Goal: Information Seeking & Learning: Understand process/instructions

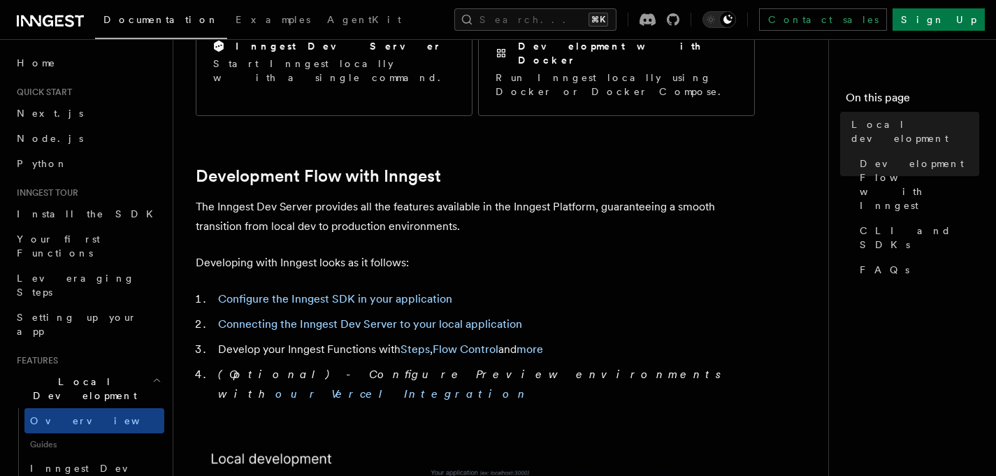
scroll to position [626, 0]
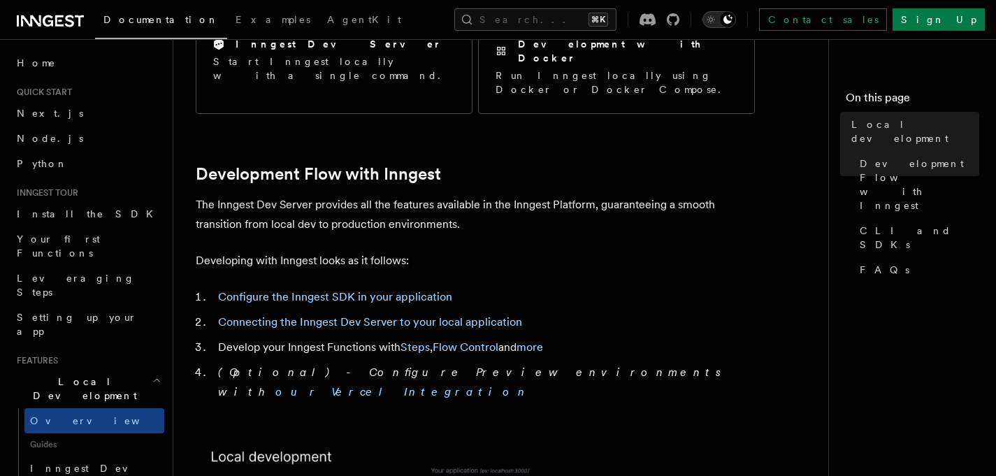
click at [718, 24] on icon "Toggle dark mode" at bounding box center [711, 20] width 14 height 14
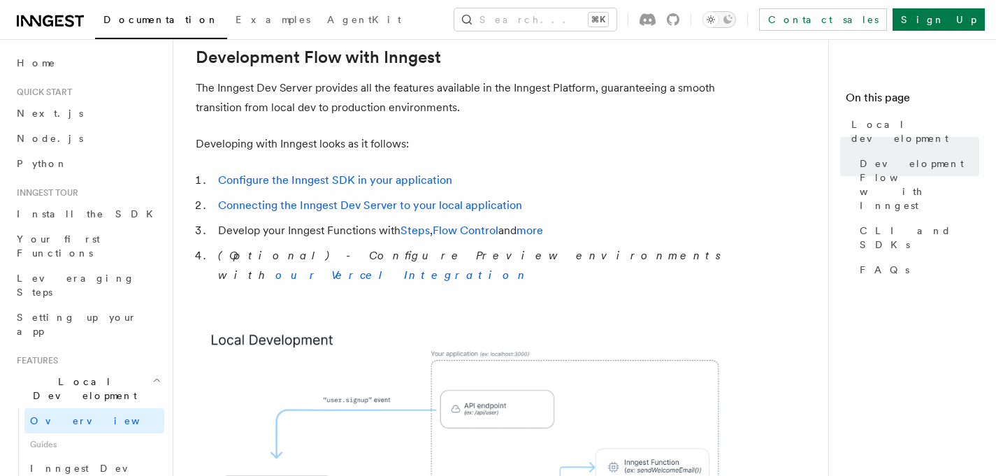
scroll to position [742, 0]
click at [397, 174] on link "Configure the Inngest SDK in your application" at bounding box center [335, 180] width 234 height 13
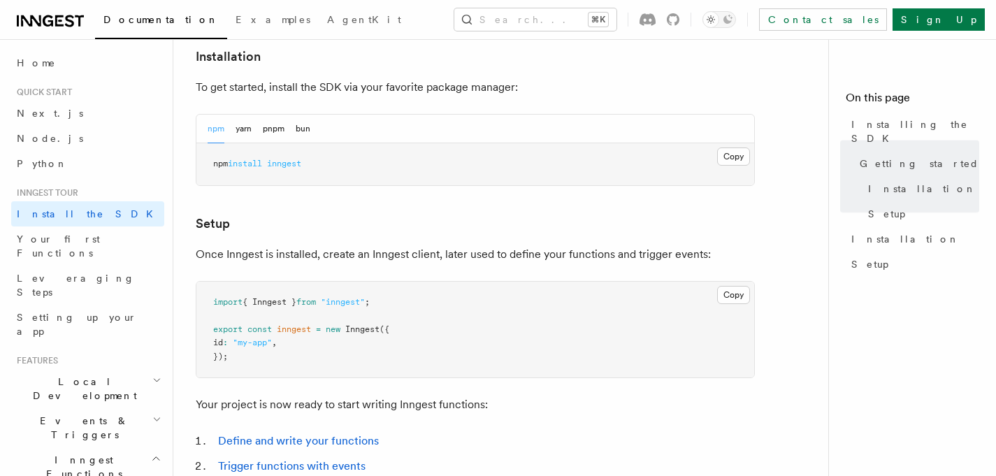
scroll to position [403, 0]
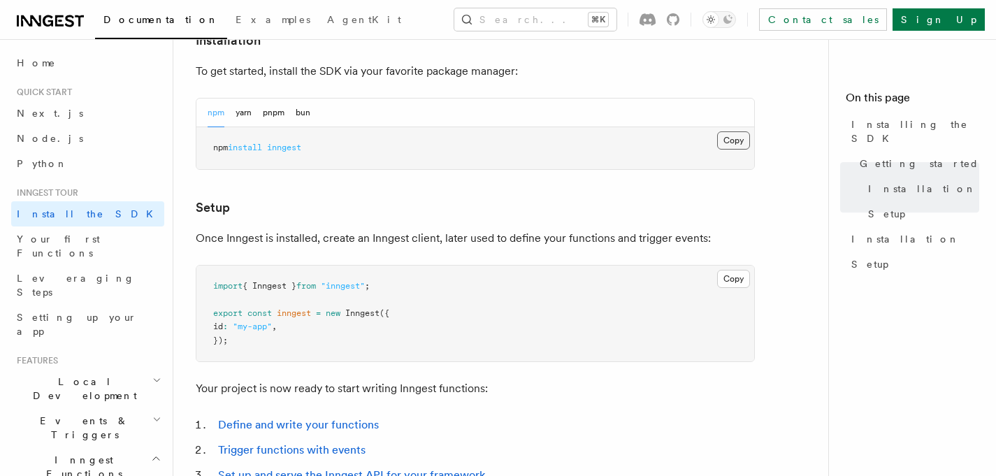
click at [732, 143] on button "Copy Copied" at bounding box center [733, 140] width 33 height 18
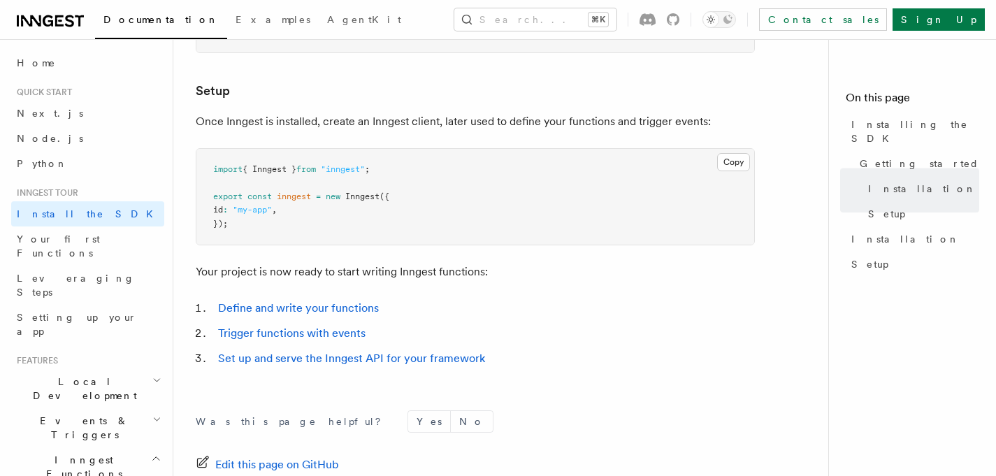
scroll to position [519, 0]
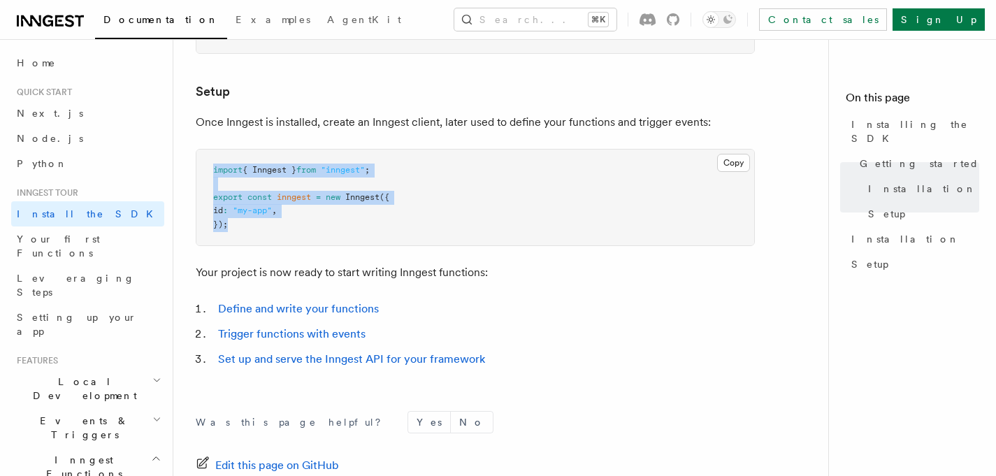
drag, startPoint x: 237, startPoint y: 227, endPoint x: 194, endPoint y: 167, distance: 73.2
click at [195, 167] on div "Inngest tour Installing the SDK The Inngest SDK allows you to write reliable, d…" at bounding box center [528, 62] width 711 height 1163
copy code "import { Inngest } from "inngest" ; export const inngest = new Inngest ({ id : …"
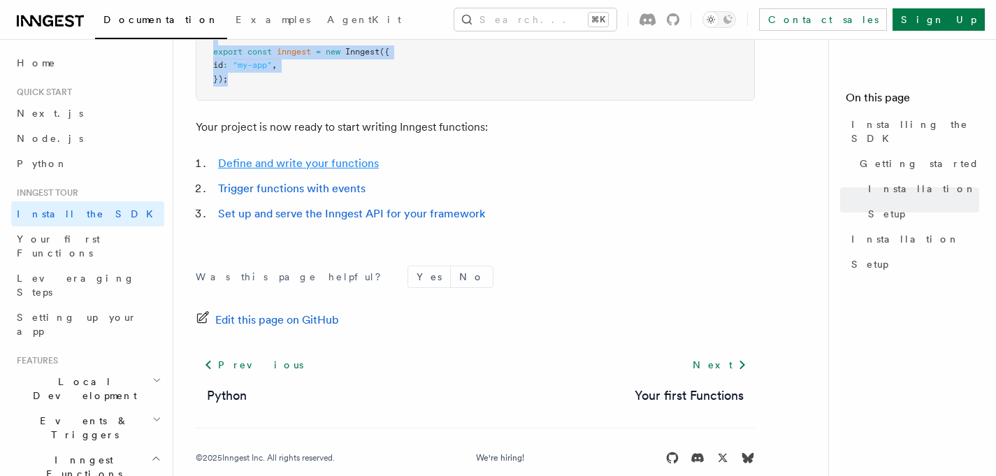
scroll to position [687, 0]
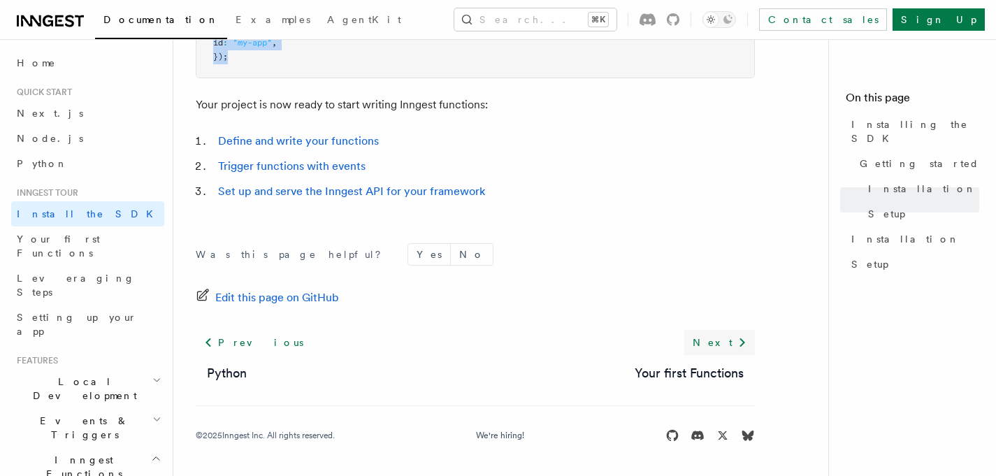
click at [724, 342] on link "Next" at bounding box center [720, 342] width 71 height 25
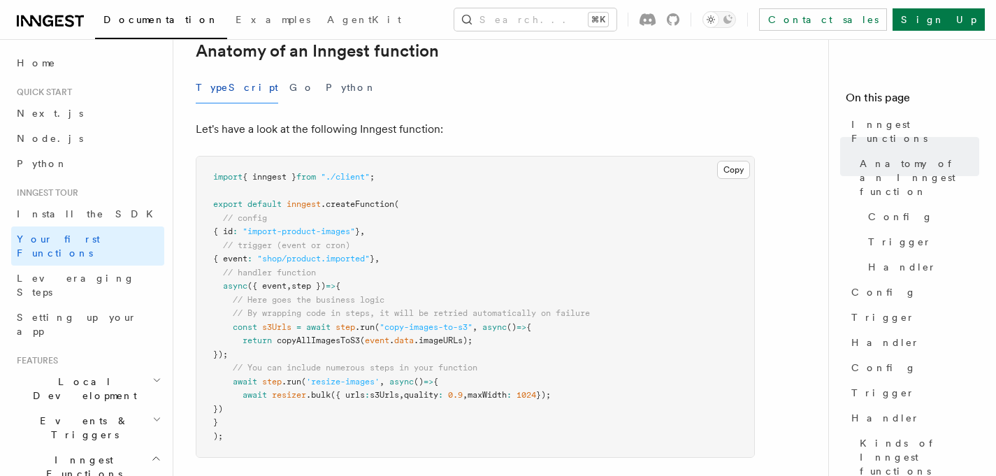
scroll to position [258, 0]
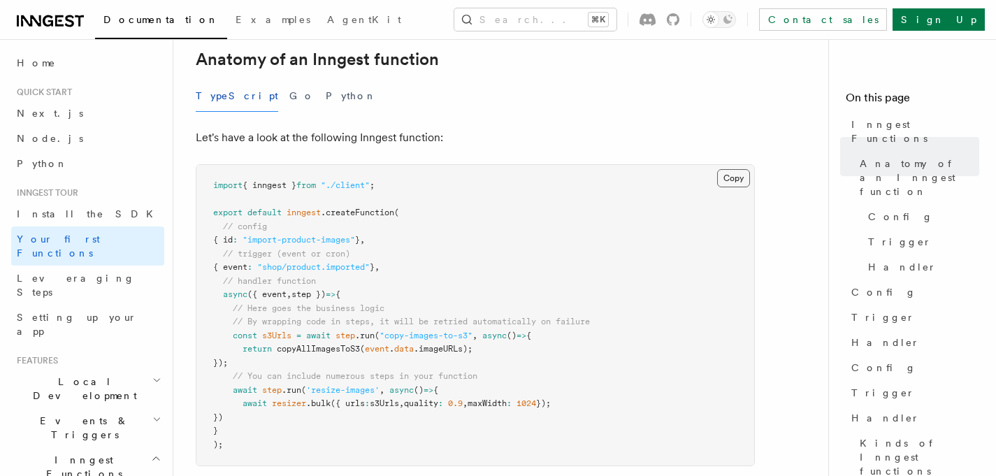
click at [731, 169] on button "Copy Copied" at bounding box center [733, 178] width 33 height 18
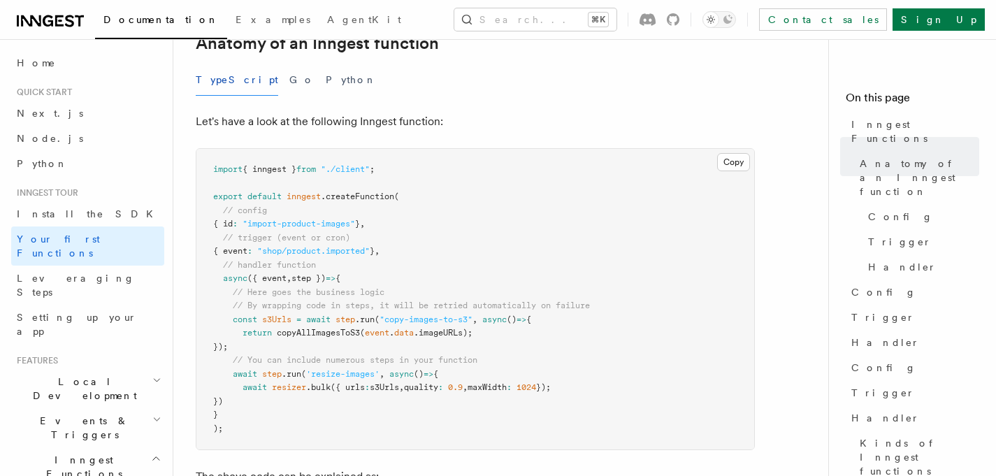
scroll to position [308, 0]
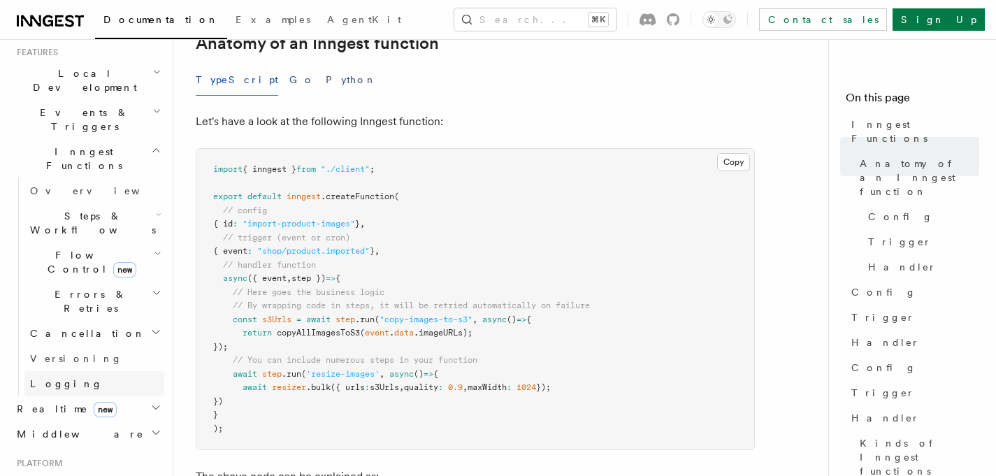
click at [51, 378] on span "Logging" at bounding box center [66, 383] width 73 height 11
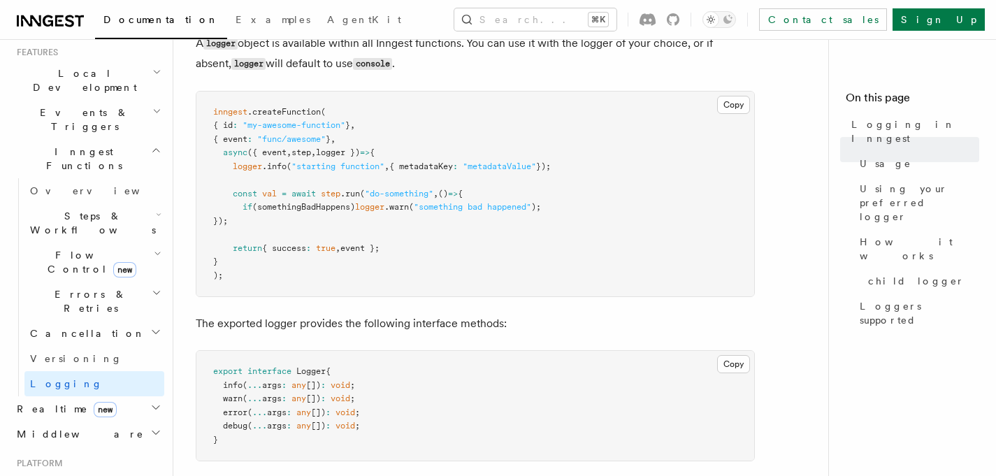
scroll to position [577, 0]
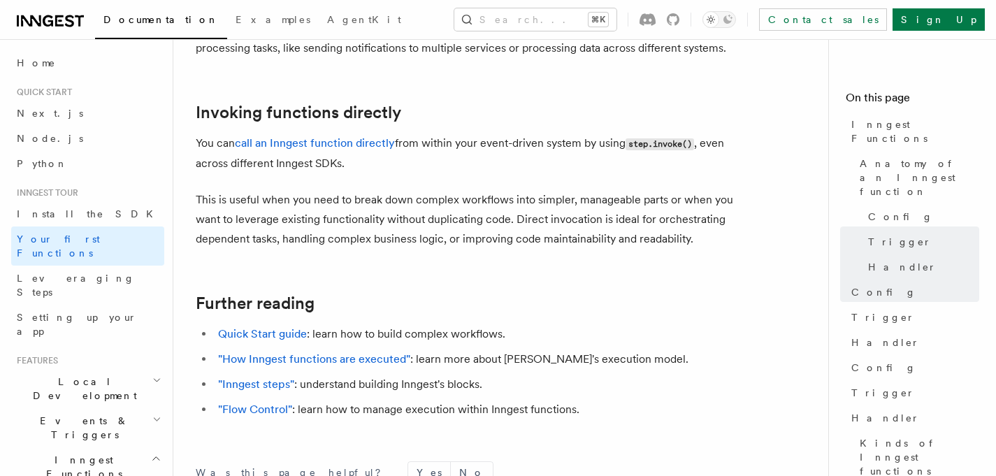
scroll to position [2792, 0]
click at [355, 351] on link ""How Inngest functions are executed"" at bounding box center [314, 357] width 192 height 13
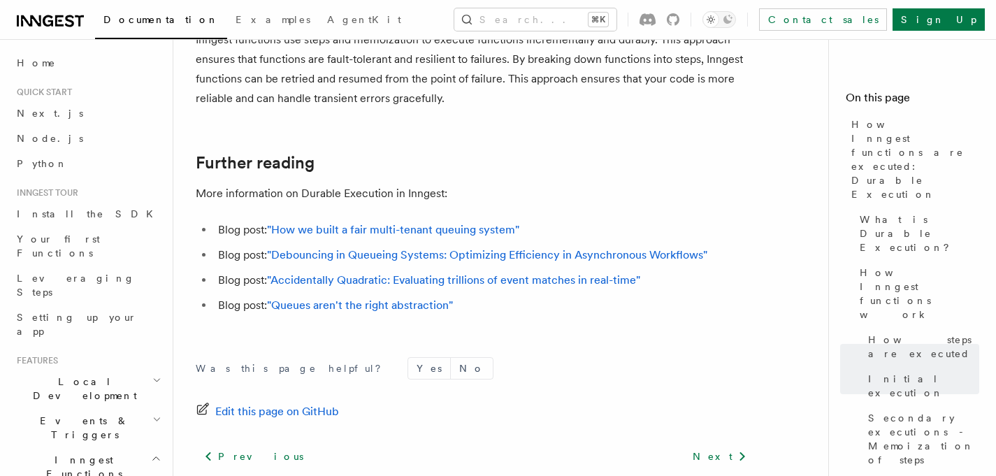
scroll to position [2839, 0]
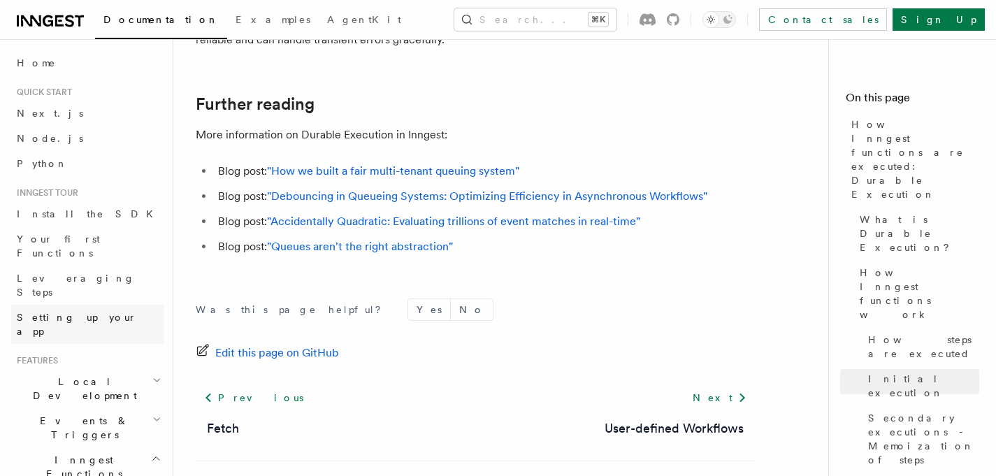
click at [66, 312] on span "Setting up your app" at bounding box center [77, 324] width 120 height 25
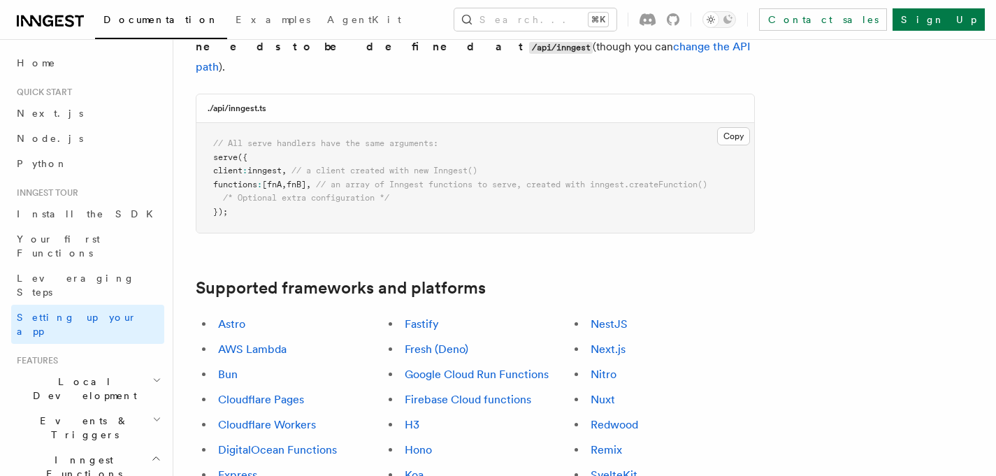
scroll to position [652, 0]
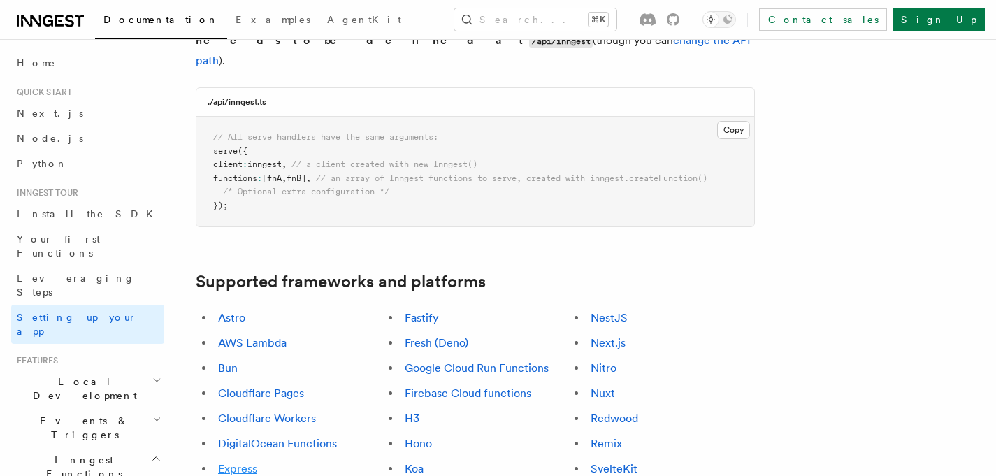
click at [243, 462] on link "Express" at bounding box center [237, 468] width 39 height 13
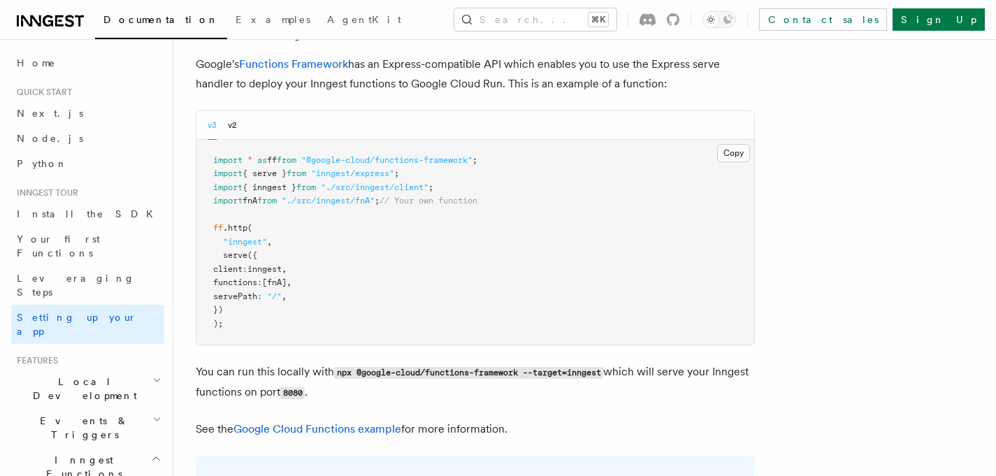
scroll to position [5179, 0]
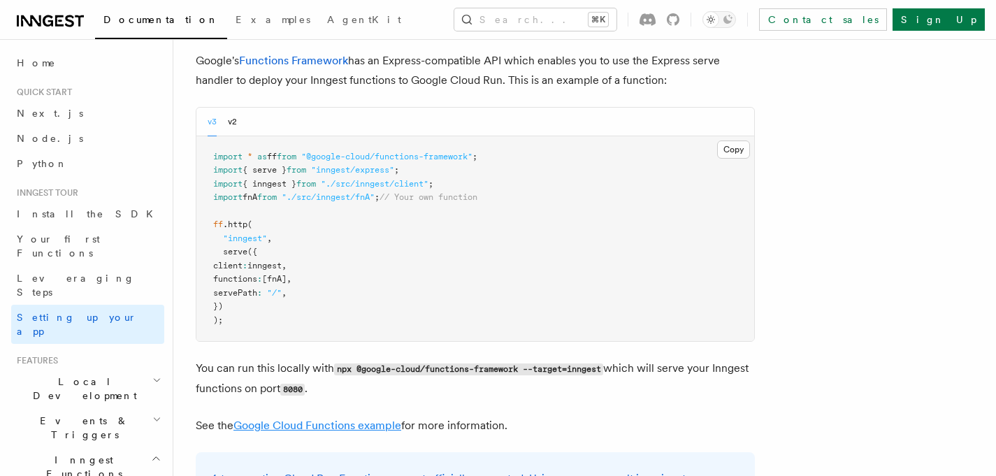
click at [354, 419] on link "Google Cloud Functions example" at bounding box center [318, 425] width 168 height 13
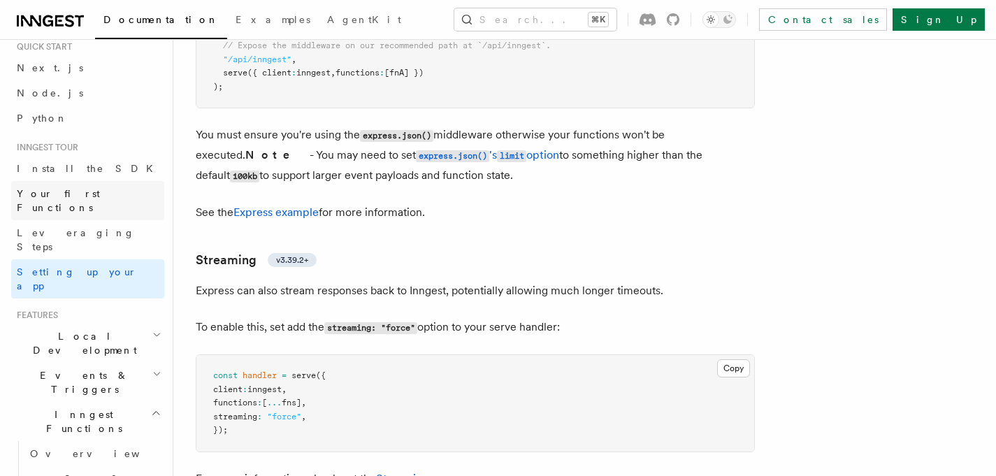
scroll to position [52, 0]
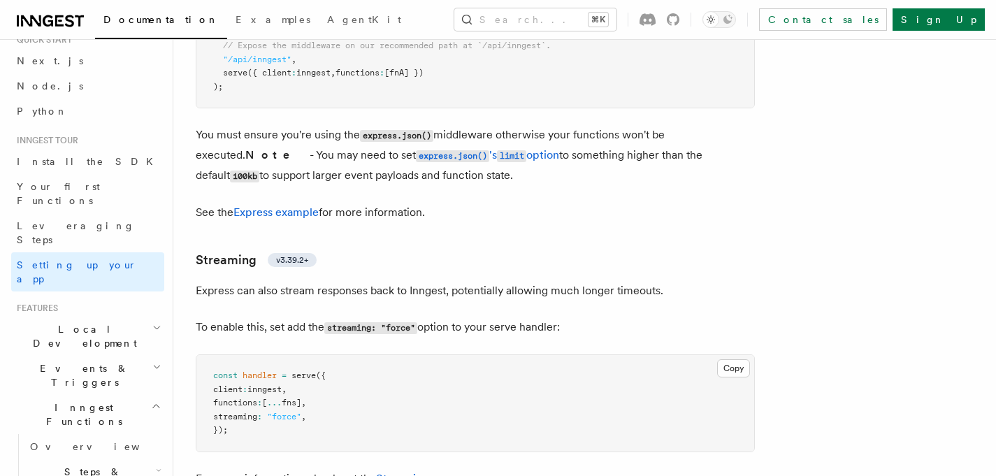
click at [76, 322] on span "Local Development" at bounding box center [81, 336] width 141 height 28
click at [51, 363] on span "Overview" at bounding box center [102, 368] width 144 height 11
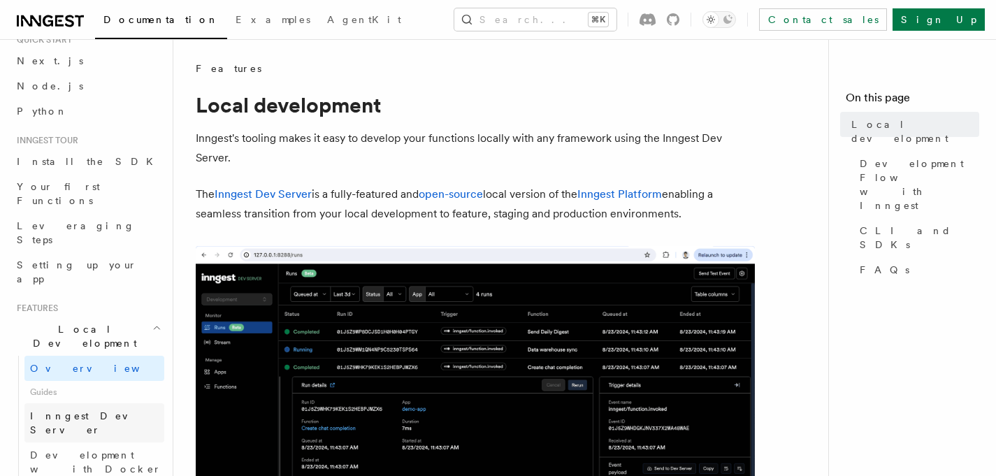
click at [105, 410] on span "Inngest Dev Server" at bounding box center [90, 422] width 120 height 25
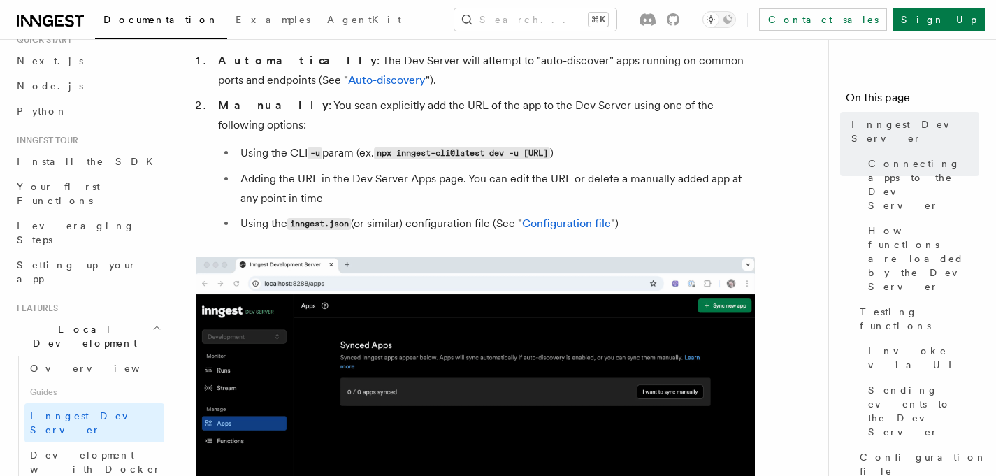
scroll to position [535, 0]
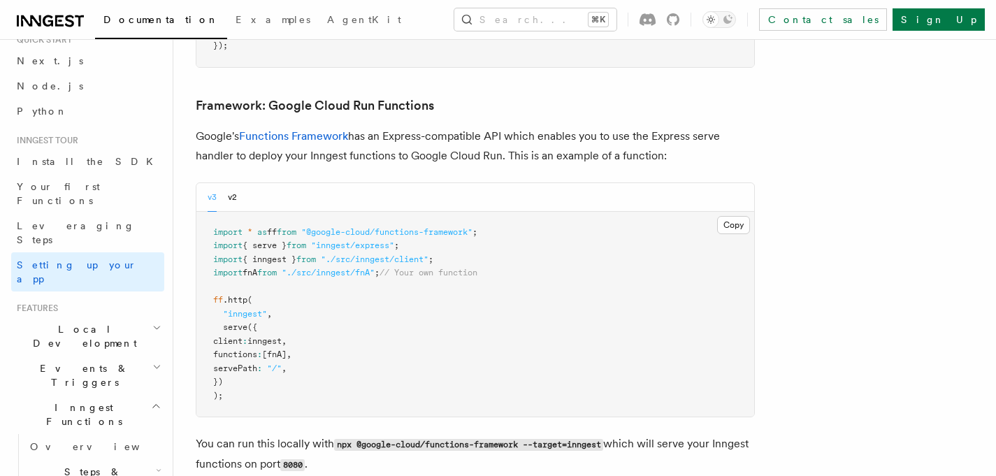
scroll to position [5106, 0]
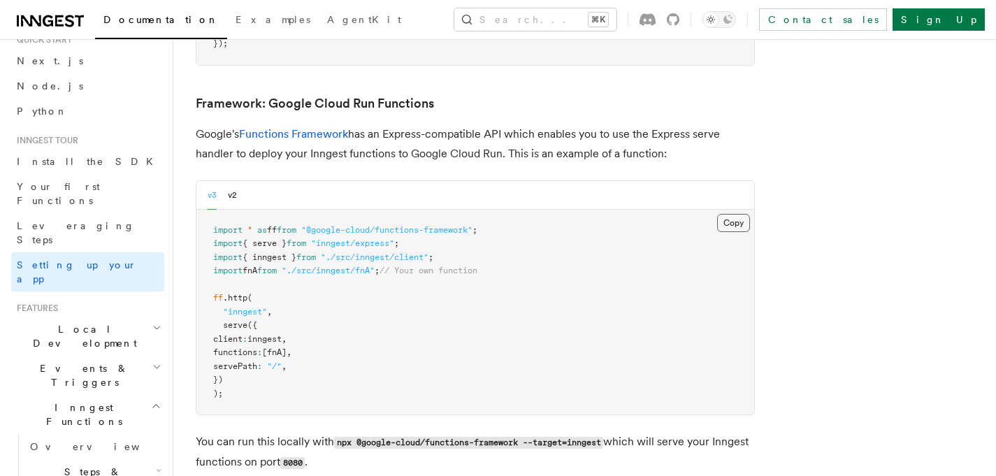
click at [741, 214] on button "Copy Copied" at bounding box center [733, 223] width 33 height 18
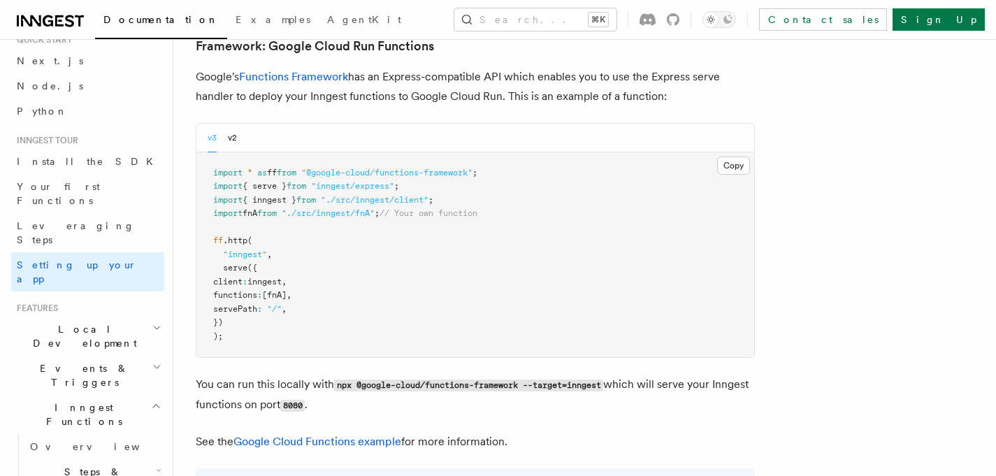
scroll to position [5164, 0]
click at [319, 434] on link "Google Cloud Functions example" at bounding box center [318, 440] width 168 height 13
click at [55, 322] on span "Local Development" at bounding box center [81, 336] width 141 height 28
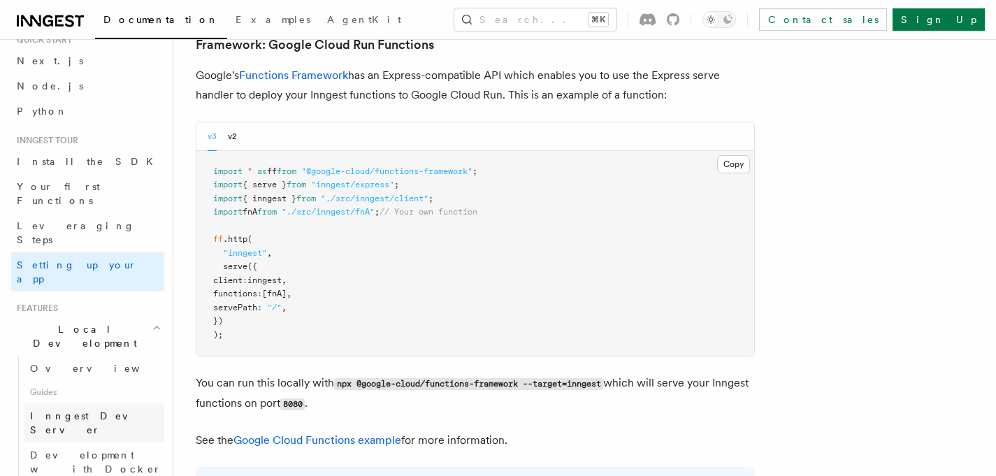
click at [59, 410] on span "Inngest Dev Server" at bounding box center [90, 422] width 120 height 25
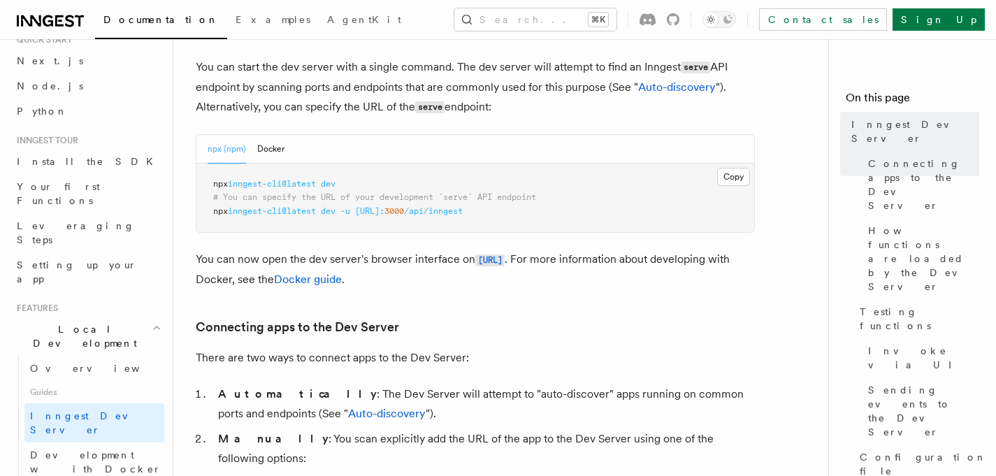
scroll to position [589, 0]
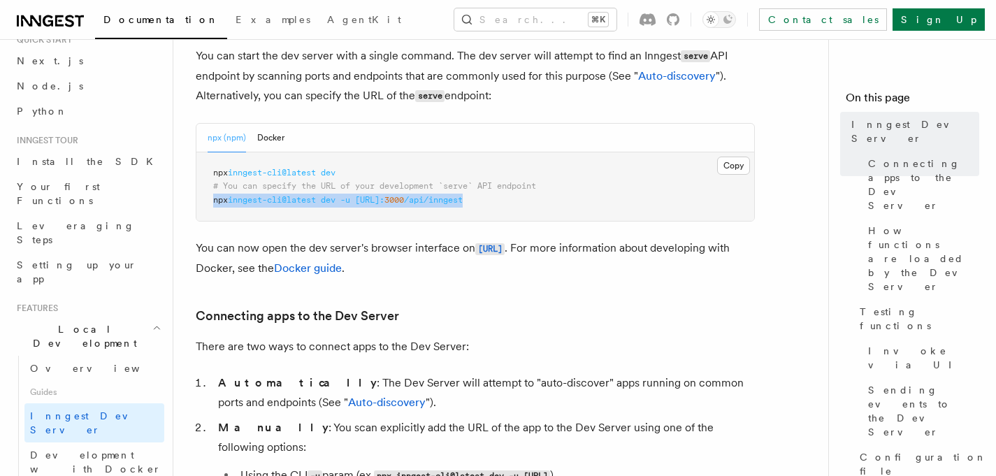
drag, startPoint x: 535, startPoint y: 201, endPoint x: 204, endPoint y: 205, distance: 330.7
click at [204, 205] on pre "npx inngest-cli@latest dev # You can specify the URL of your development `serve…" at bounding box center [475, 186] width 558 height 69
copy span "npx inngest-cli@latest dev -u http://localhost: 3000 /api/inngest"
